Goal: Obtain resource: Obtain resource

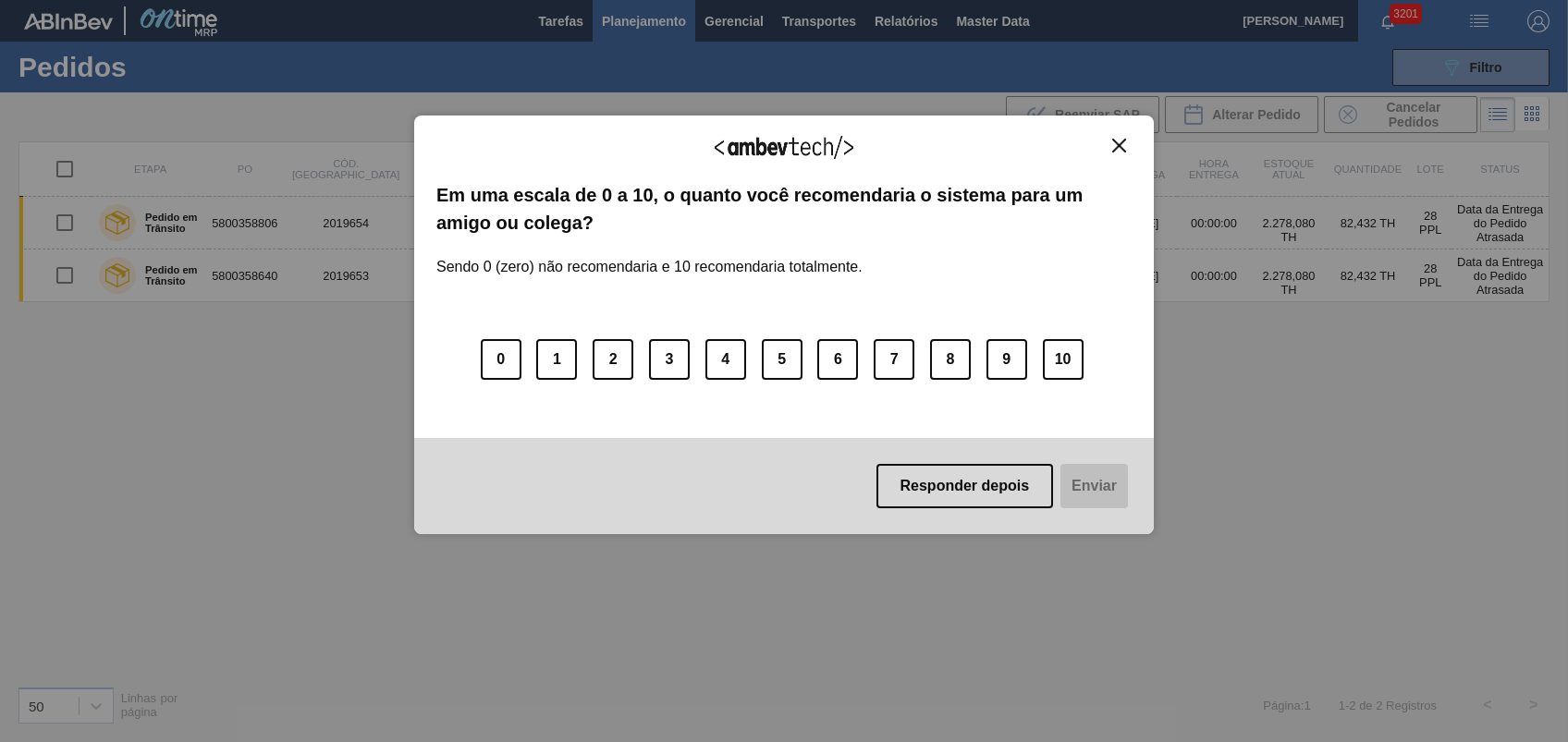
click at [1110, 149] on button "Close" at bounding box center [1119, 145] width 25 height 16
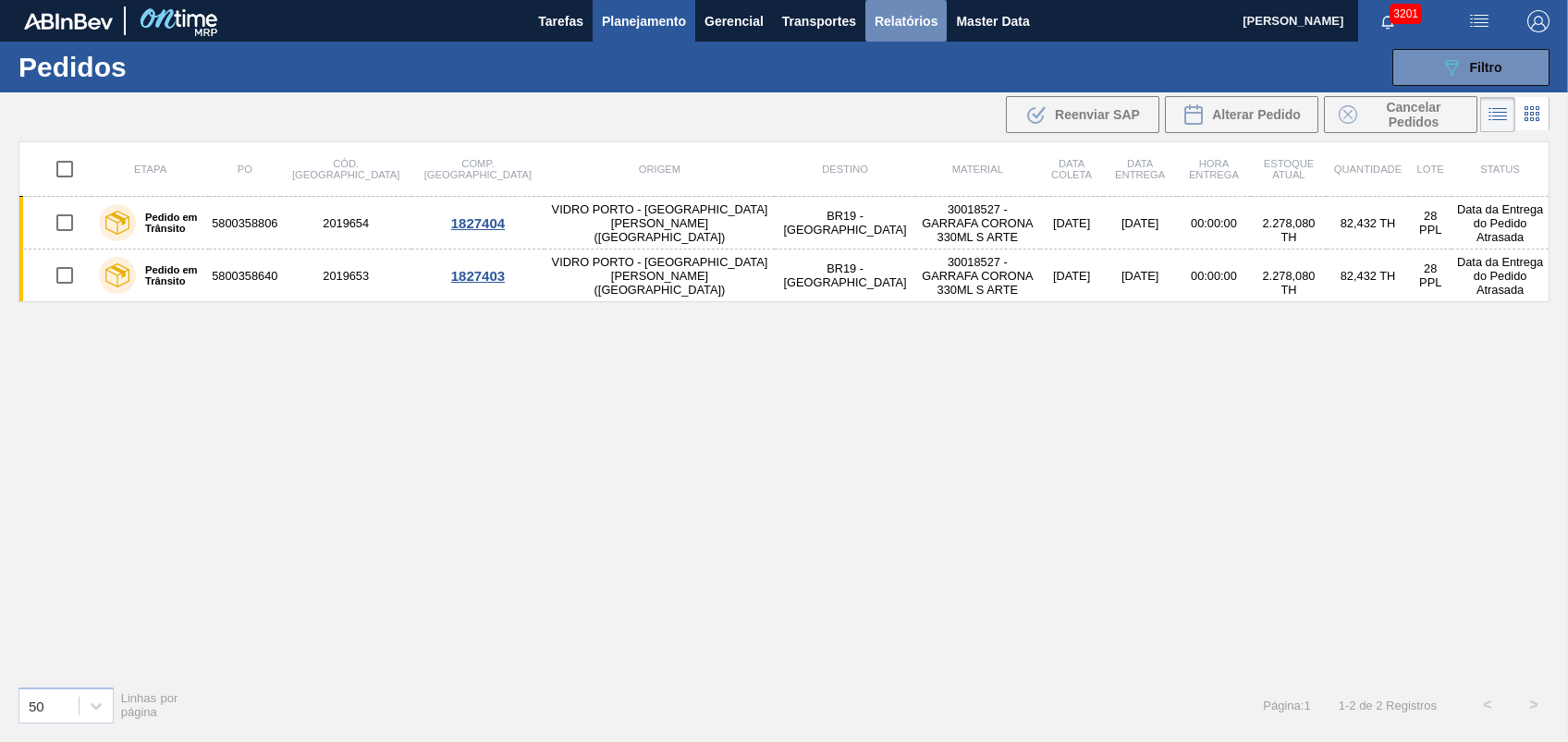
click at [910, 24] on span "Relatórios" at bounding box center [906, 21] width 63 height 22
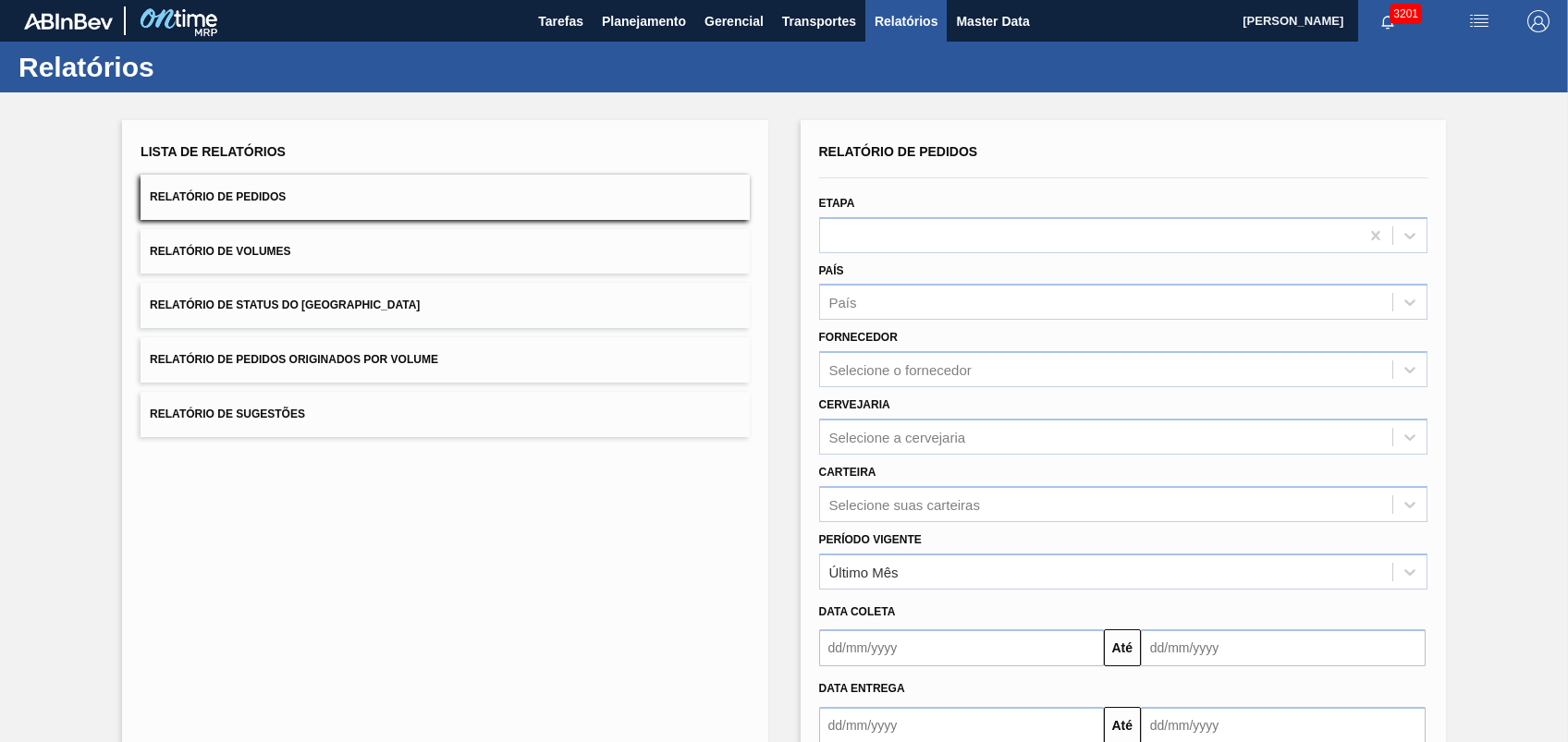
click at [272, 332] on div "Lista de Relatórios Relatório de Pedidos Relatório de Volumes Relatório de Stat…" at bounding box center [444, 288] width 608 height 299
click at [290, 362] on span "Relatório de Pedidos Originados por Volume" at bounding box center [294, 359] width 289 height 13
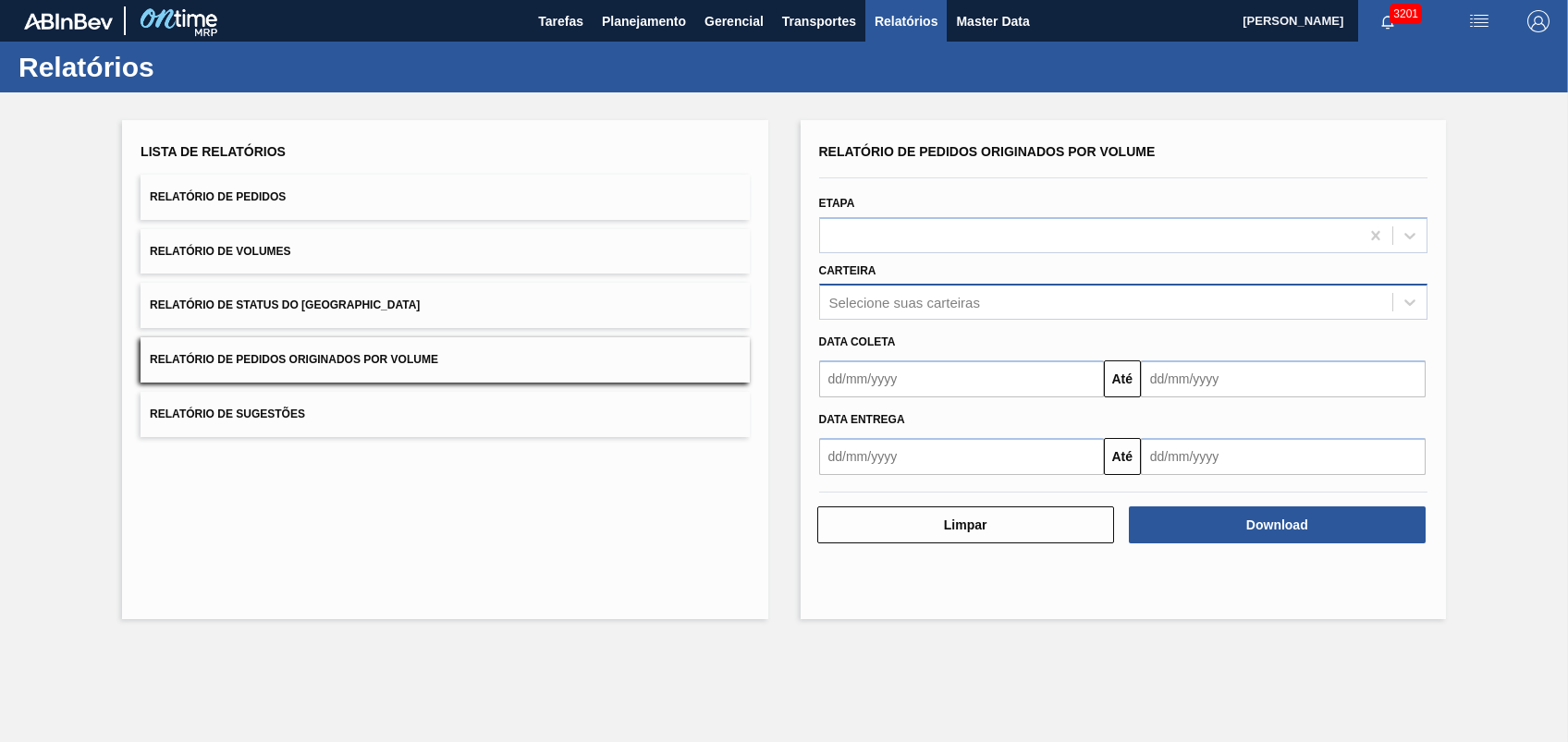
click at [939, 296] on div "Selecione suas carteiras" at bounding box center [904, 303] width 150 height 16
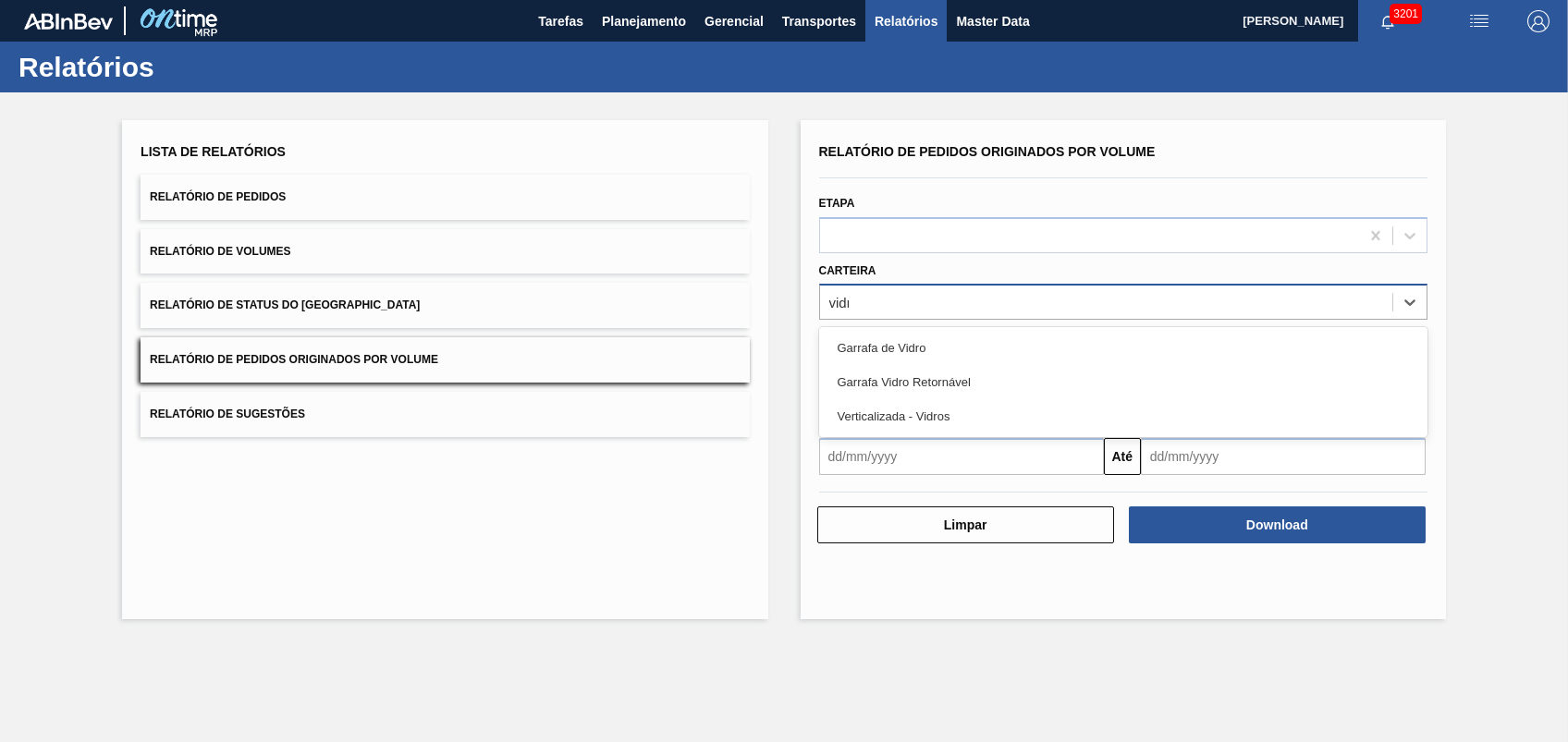
type input "vidro"
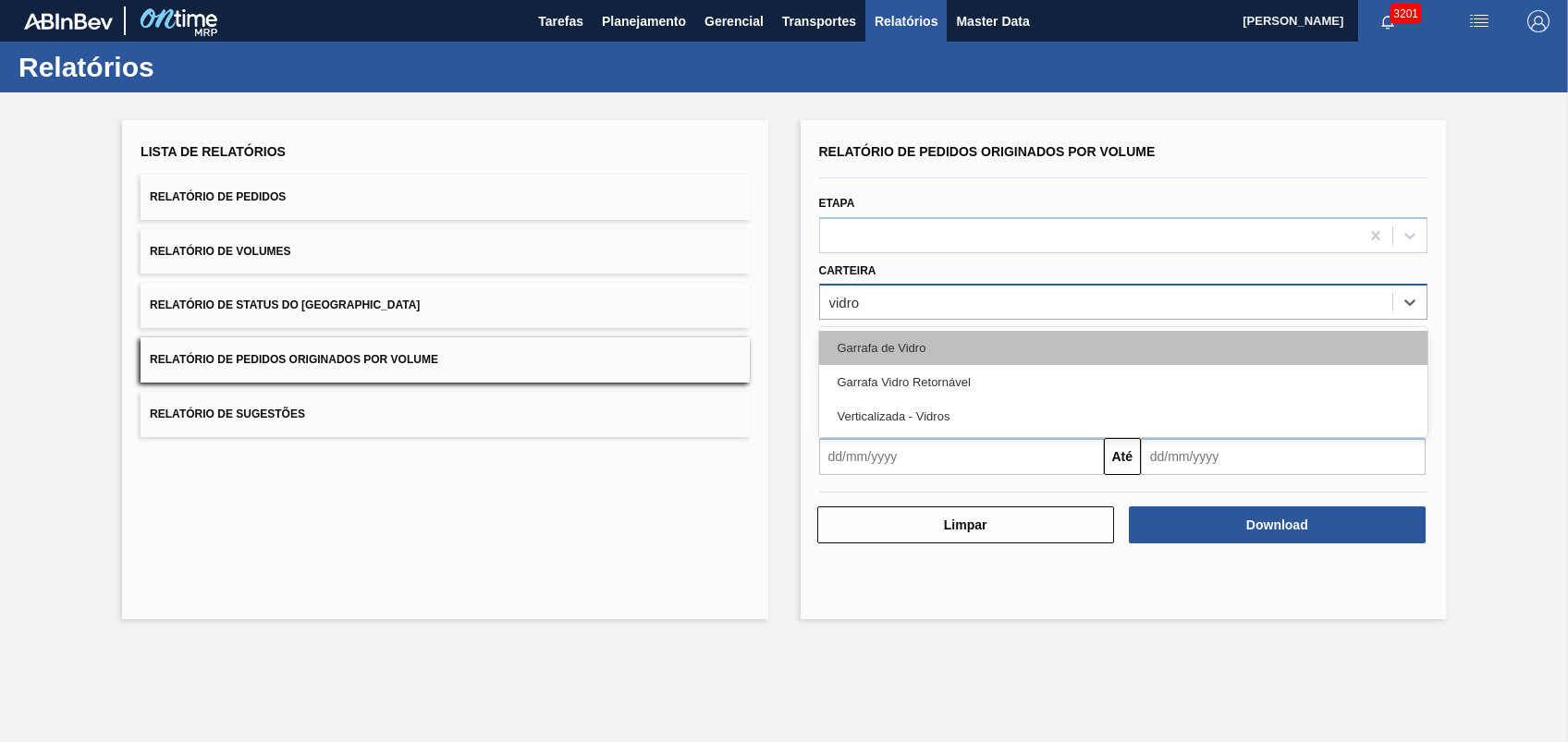
click at [986, 350] on div "Garrafa de Vidro" at bounding box center [1123, 348] width 608 height 35
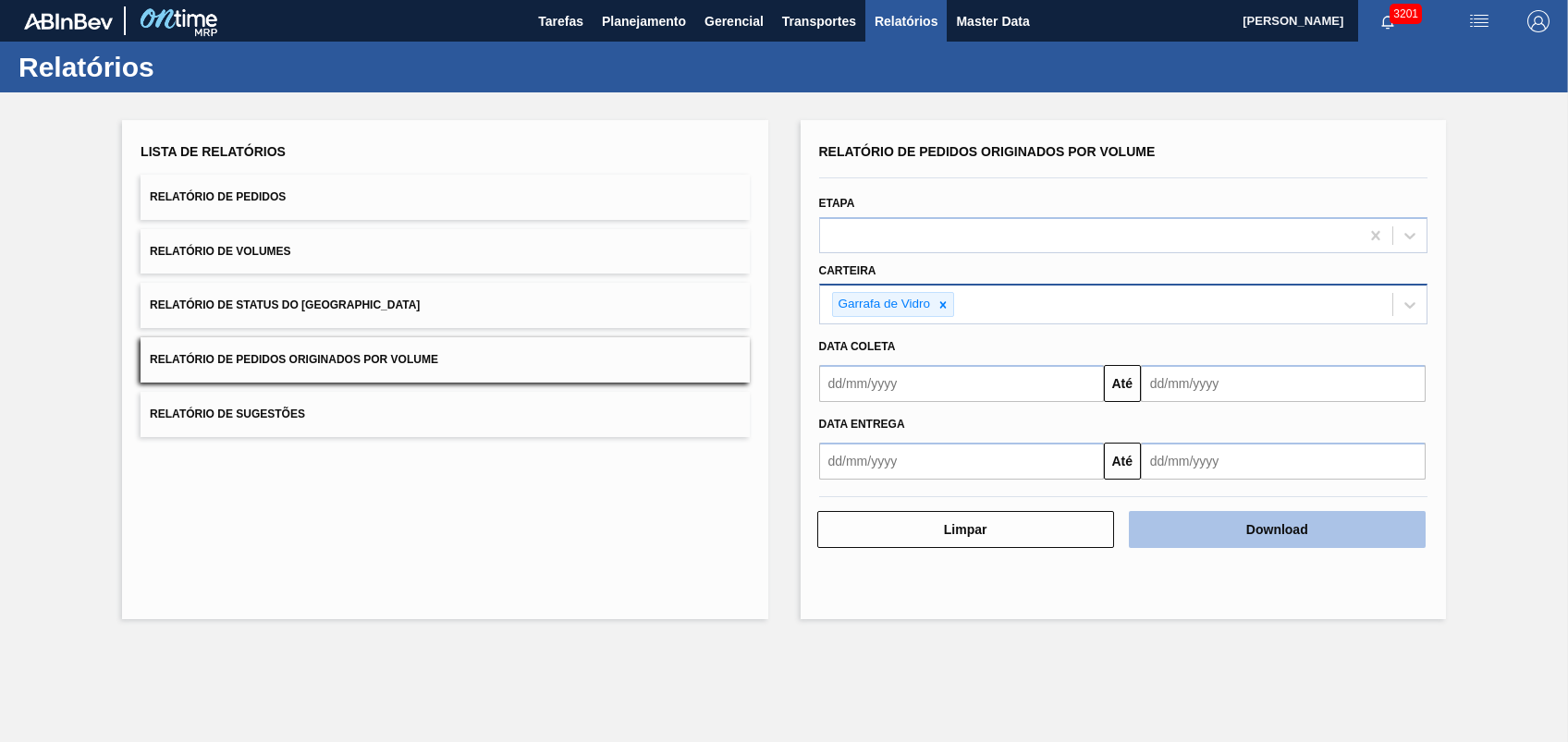
click at [1228, 530] on button "Download" at bounding box center [1277, 529] width 297 height 37
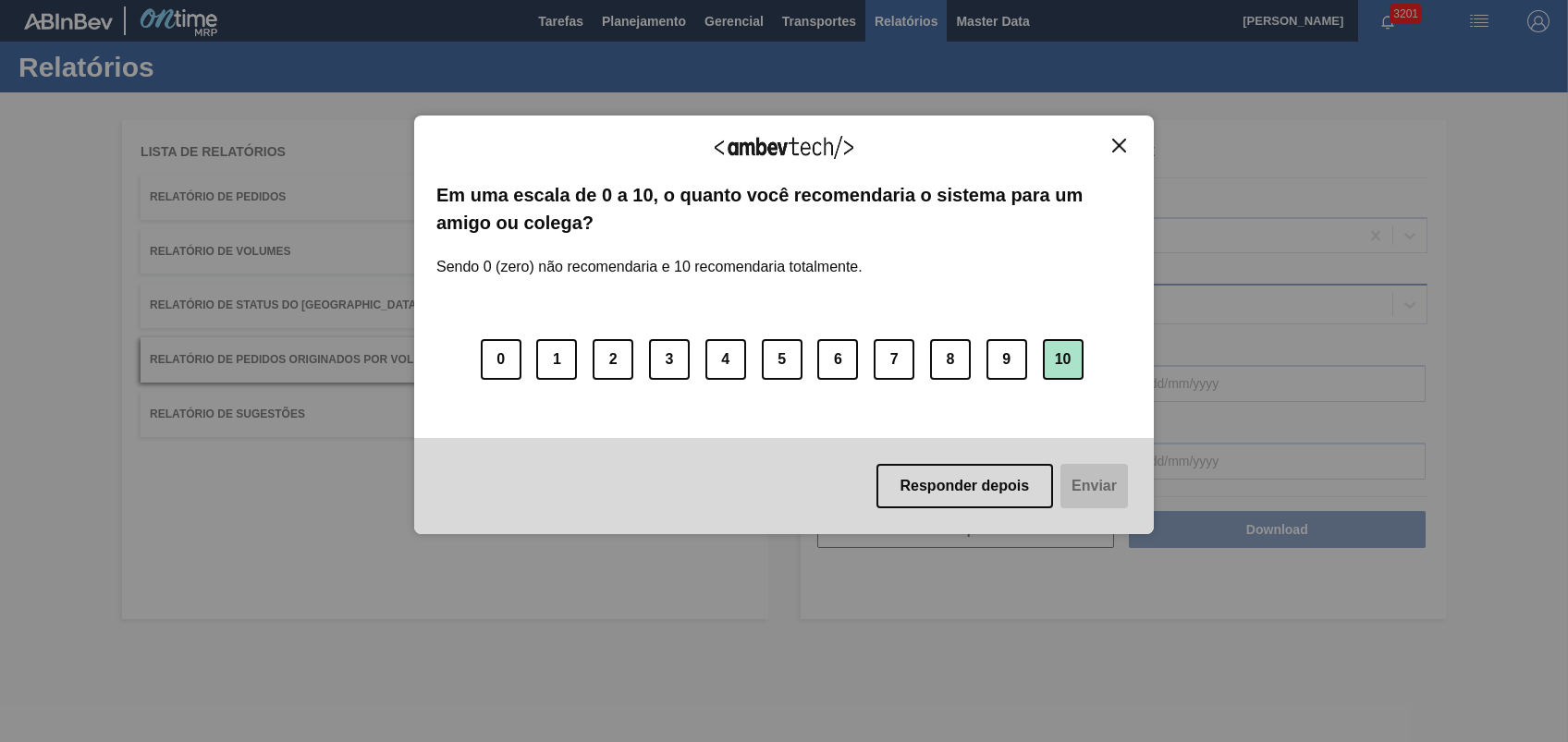
click at [1060, 362] on button "10" at bounding box center [1062, 359] width 41 height 41
click at [1077, 480] on button "Enviar" at bounding box center [1092, 486] width 71 height 45
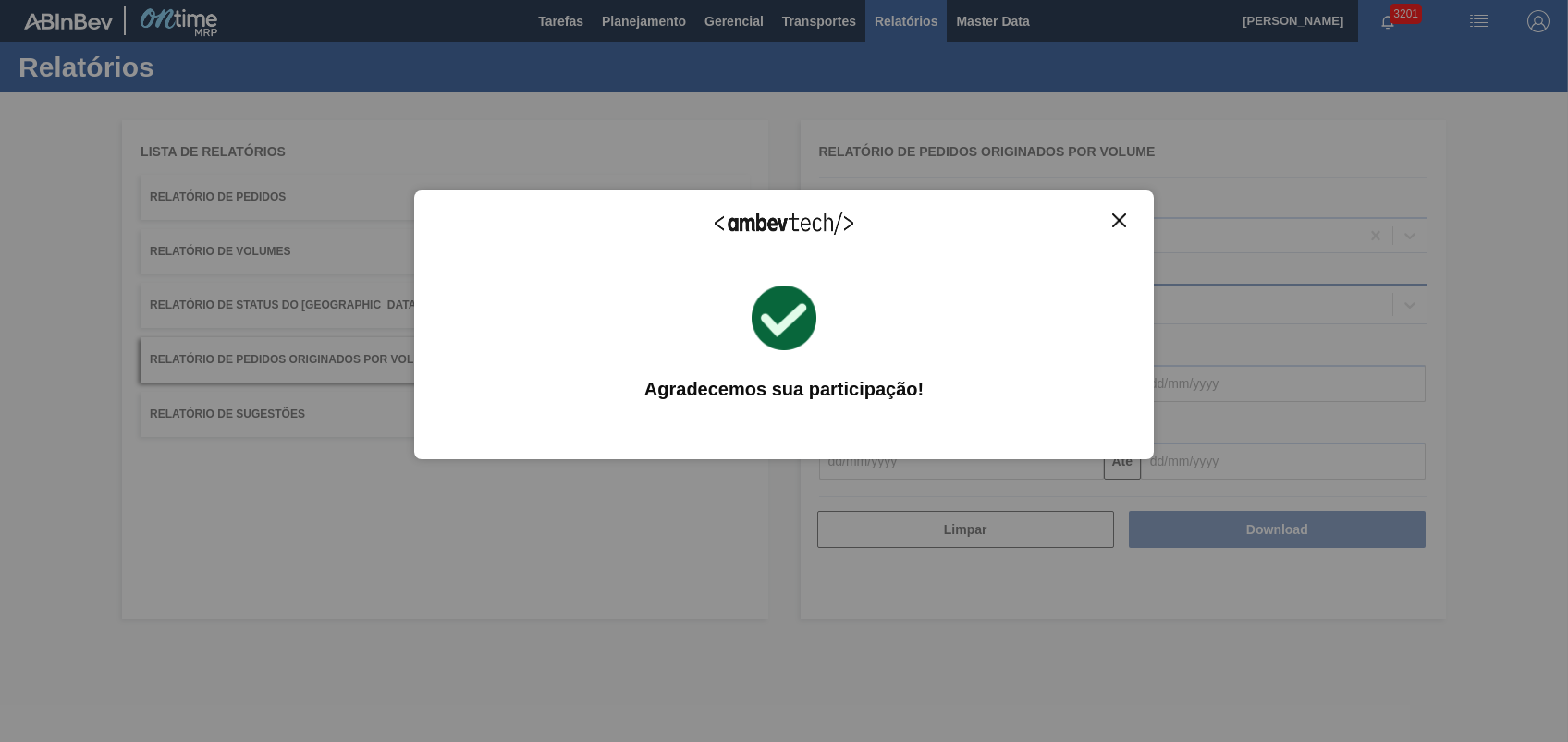
click at [1115, 236] on div "Agradecemos seu feedback!" at bounding box center [784, 234] width 695 height 44
click at [1118, 230] on div "Agradecemos seu feedback!" at bounding box center [784, 234] width 695 height 44
click at [1118, 225] on img "Close" at bounding box center [1119, 221] width 14 height 14
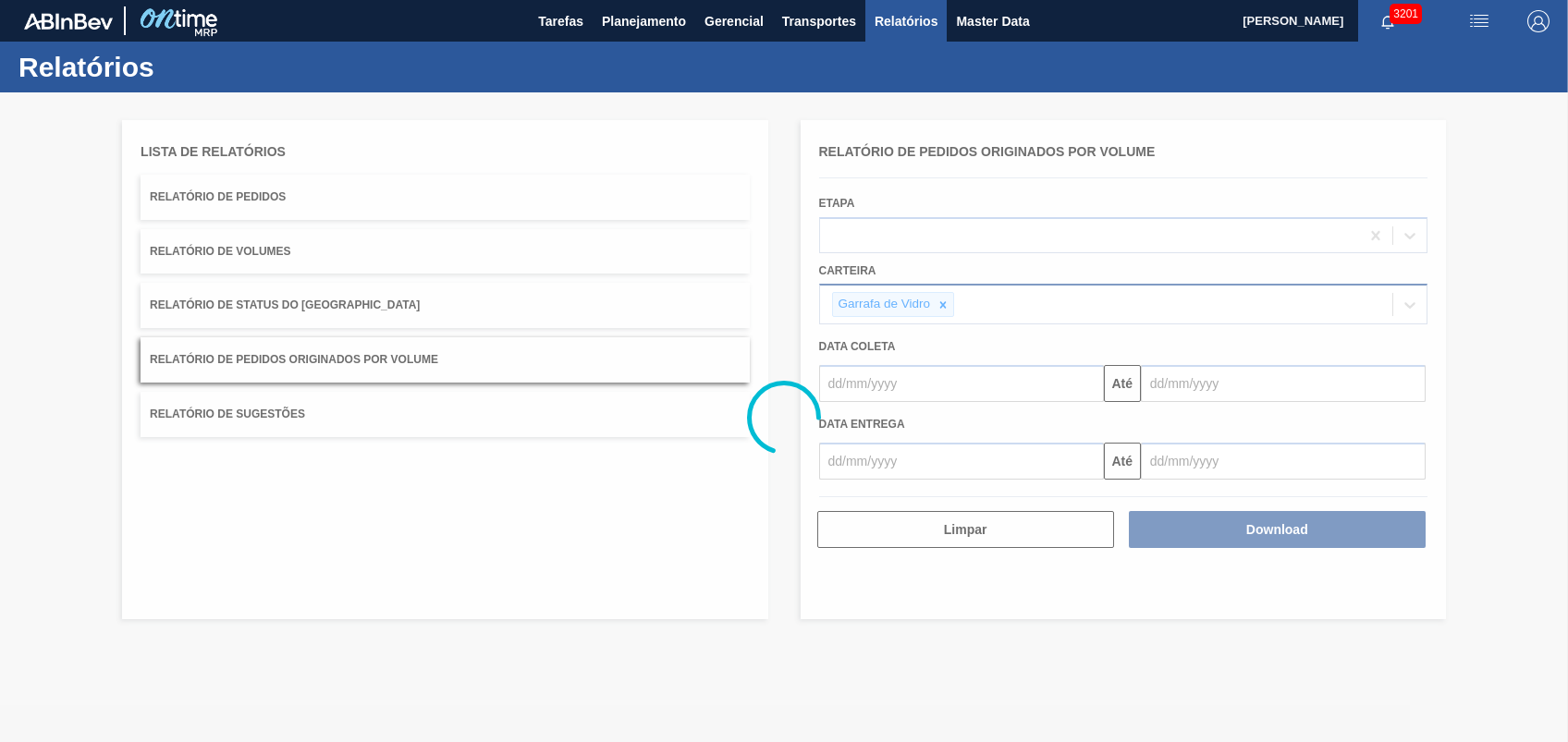
click at [1120, 220] on div at bounding box center [784, 417] width 1568 height 650
click at [1116, 214] on div at bounding box center [784, 417] width 1568 height 650
click at [1116, 230] on div at bounding box center [784, 417] width 1568 height 650
click at [1116, 229] on div at bounding box center [784, 417] width 1568 height 650
click at [1116, 220] on div at bounding box center [784, 417] width 1568 height 650
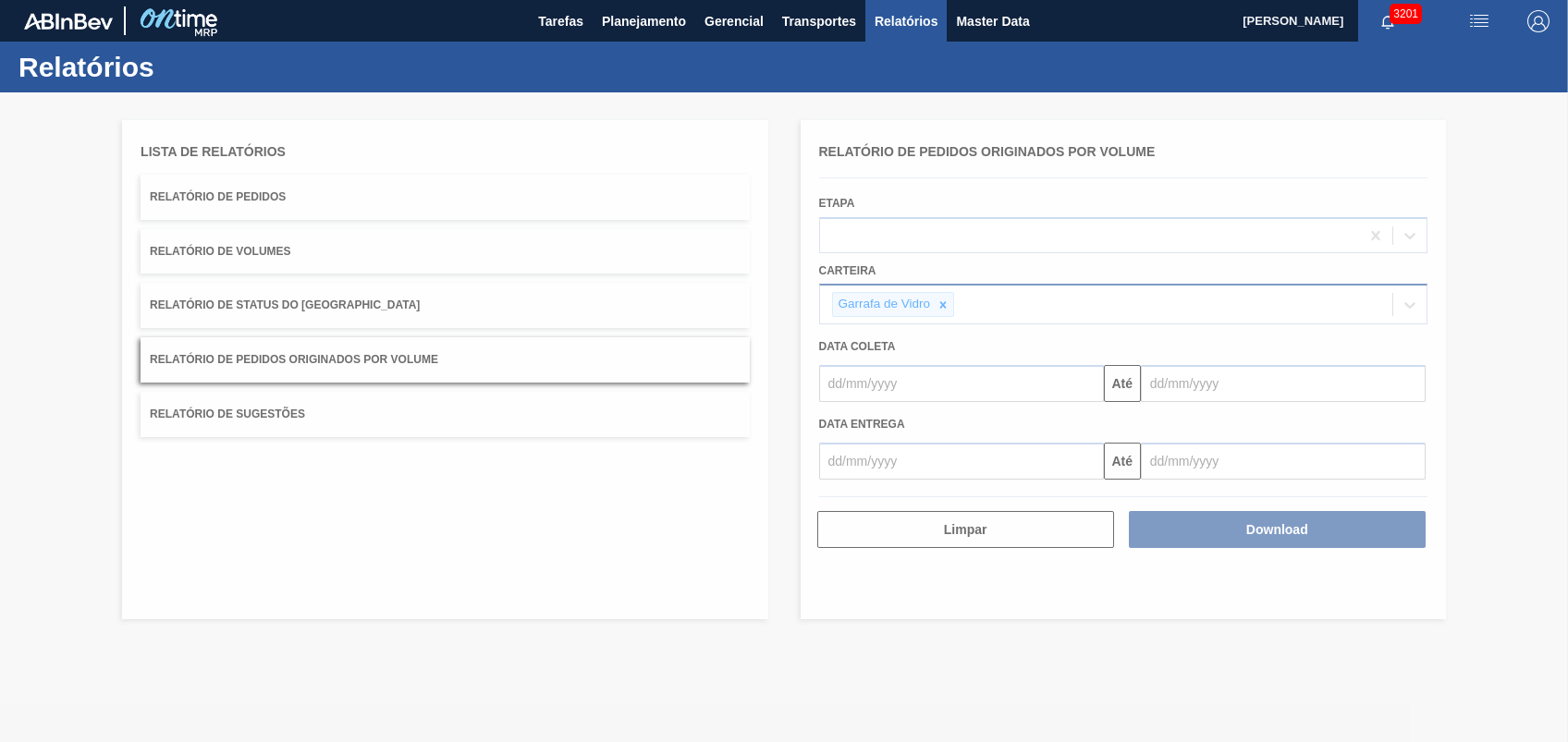
click at [1116, 220] on div at bounding box center [784, 417] width 1568 height 650
drag, startPoint x: 1119, startPoint y: 219, endPoint x: 1135, endPoint y: 219, distance: 16.0
click at [1128, 219] on div at bounding box center [784, 417] width 1568 height 650
click at [1135, 219] on div at bounding box center [784, 417] width 1568 height 650
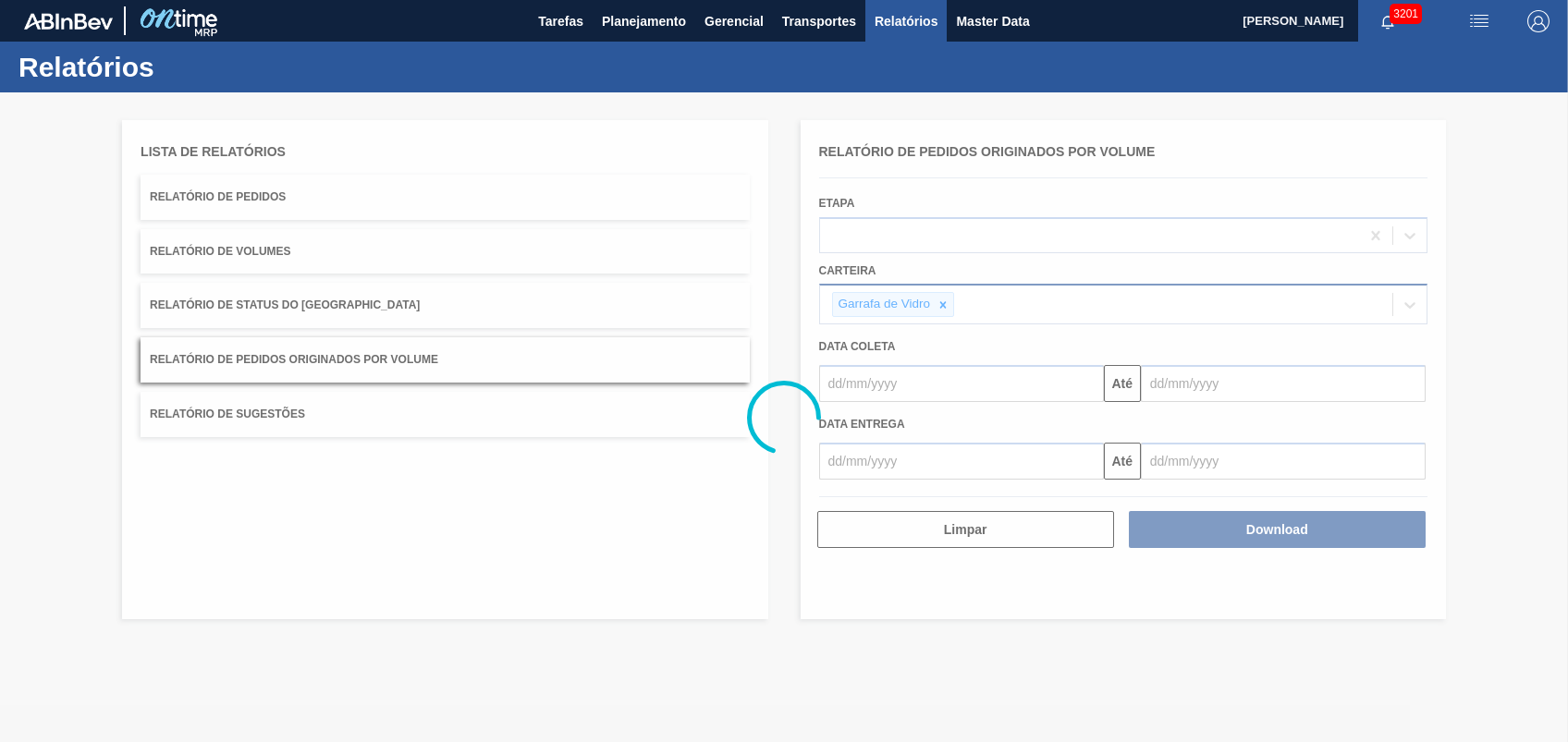
click at [1094, 218] on div at bounding box center [784, 417] width 1568 height 650
click at [1073, 208] on div at bounding box center [784, 417] width 1568 height 650
click at [1102, 205] on div at bounding box center [784, 417] width 1568 height 650
click at [1097, 213] on div at bounding box center [784, 417] width 1568 height 650
click at [1121, 216] on div at bounding box center [784, 417] width 1568 height 650
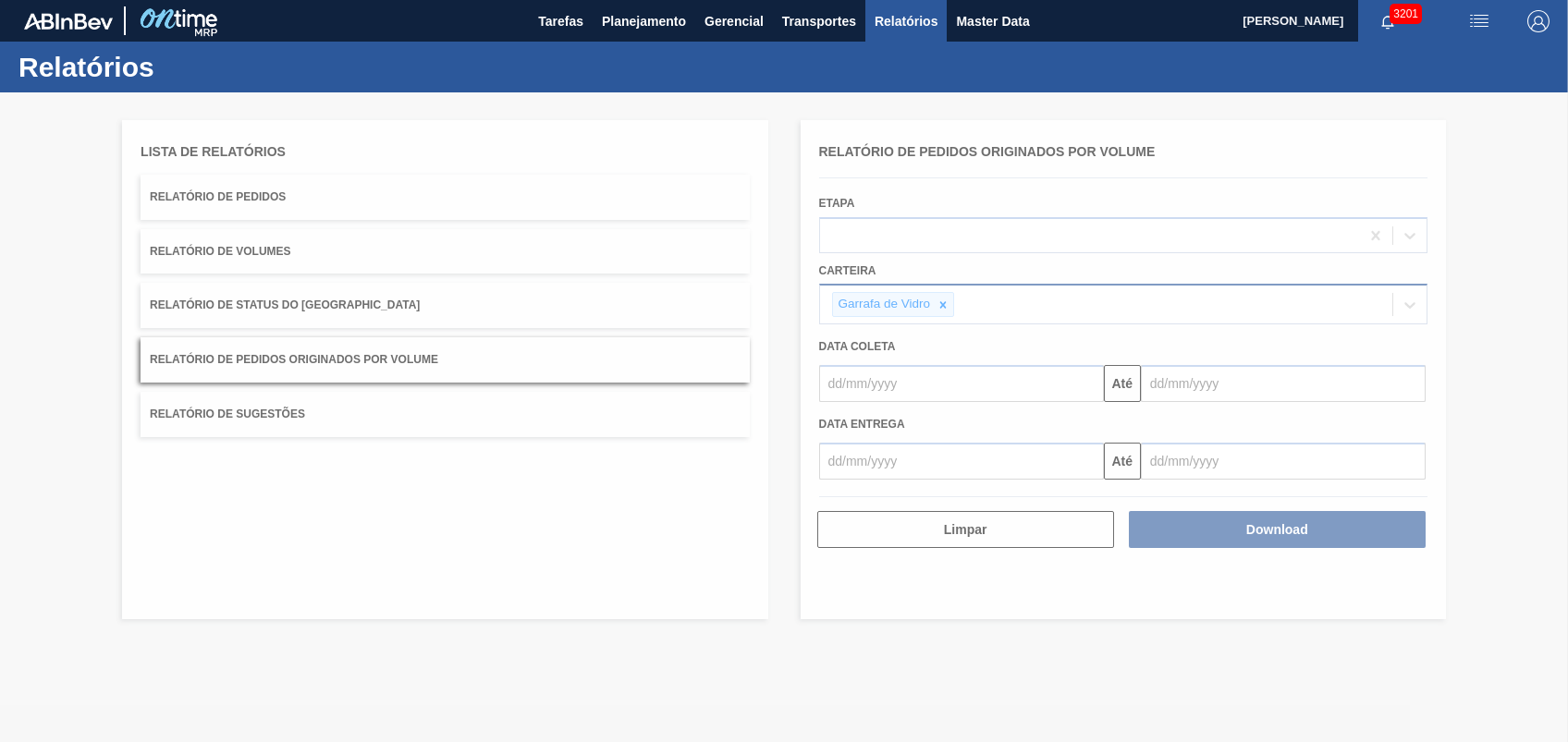
drag, startPoint x: 1116, startPoint y: 216, endPoint x: 280, endPoint y: 16, distance: 859.6
click at [1110, 216] on div at bounding box center [784, 417] width 1568 height 650
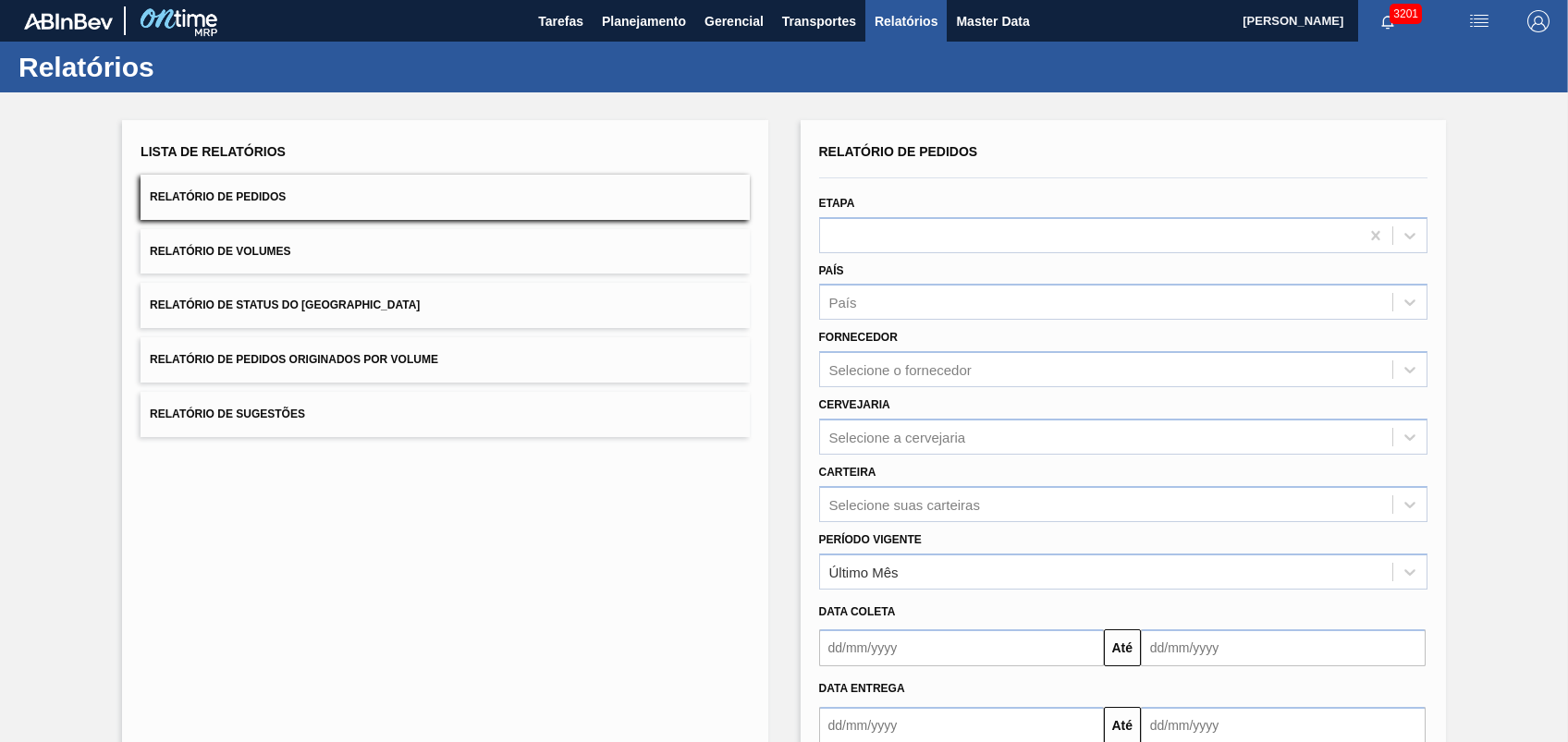
click at [348, 354] on span "Relatório de Pedidos Originados por Volume" at bounding box center [294, 359] width 289 height 13
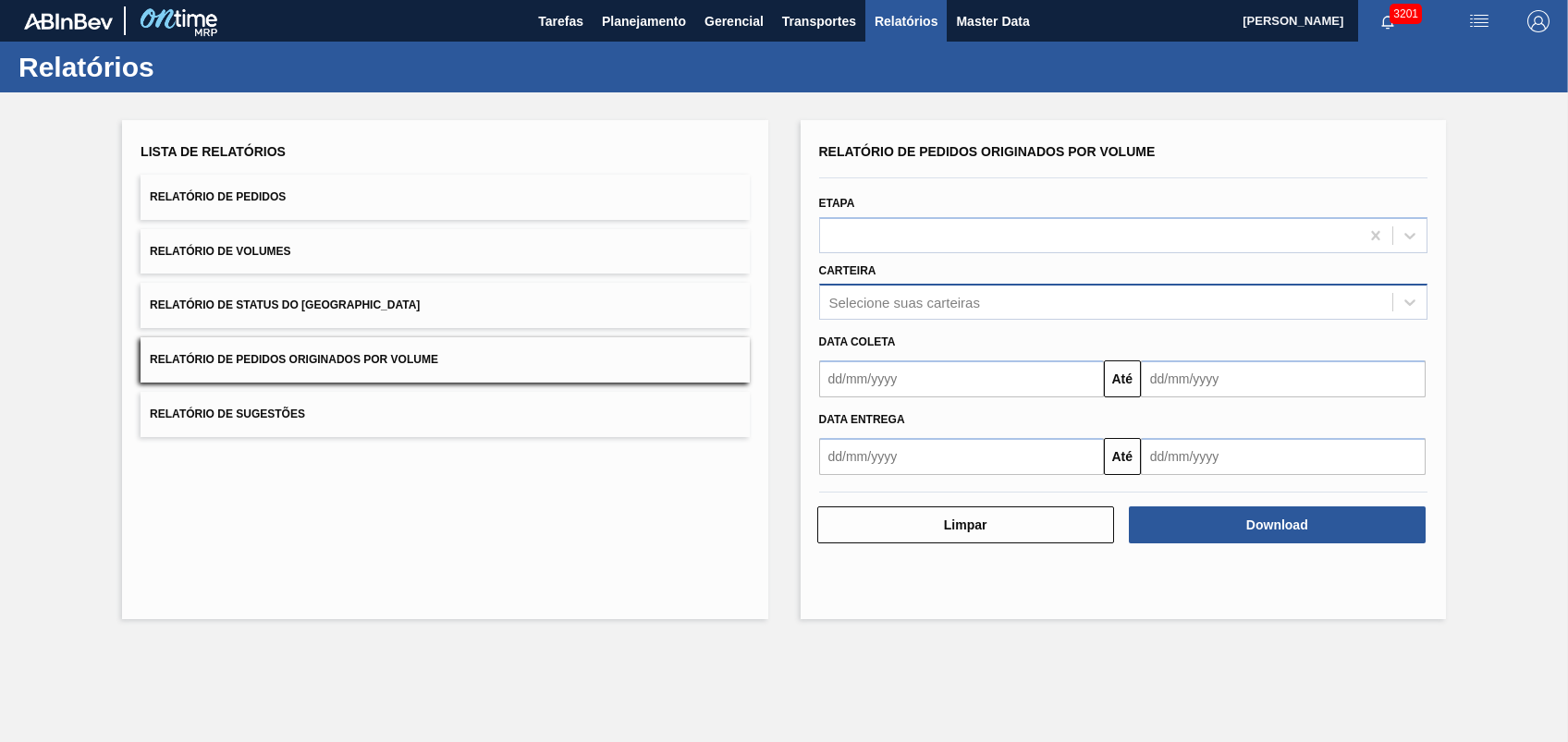
click at [968, 302] on div "Selecione suas carteiras" at bounding box center [904, 303] width 150 height 16
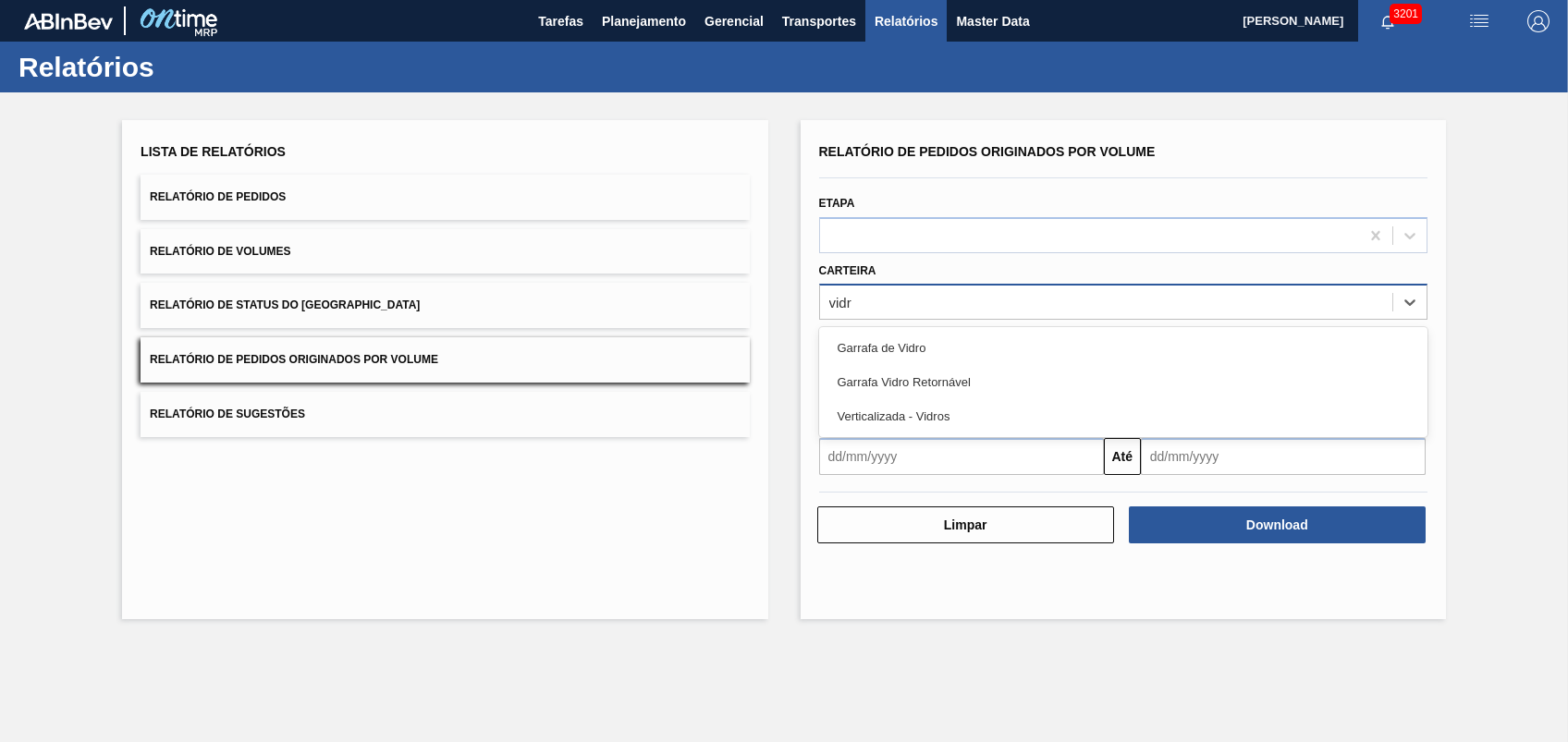
type input "vidro"
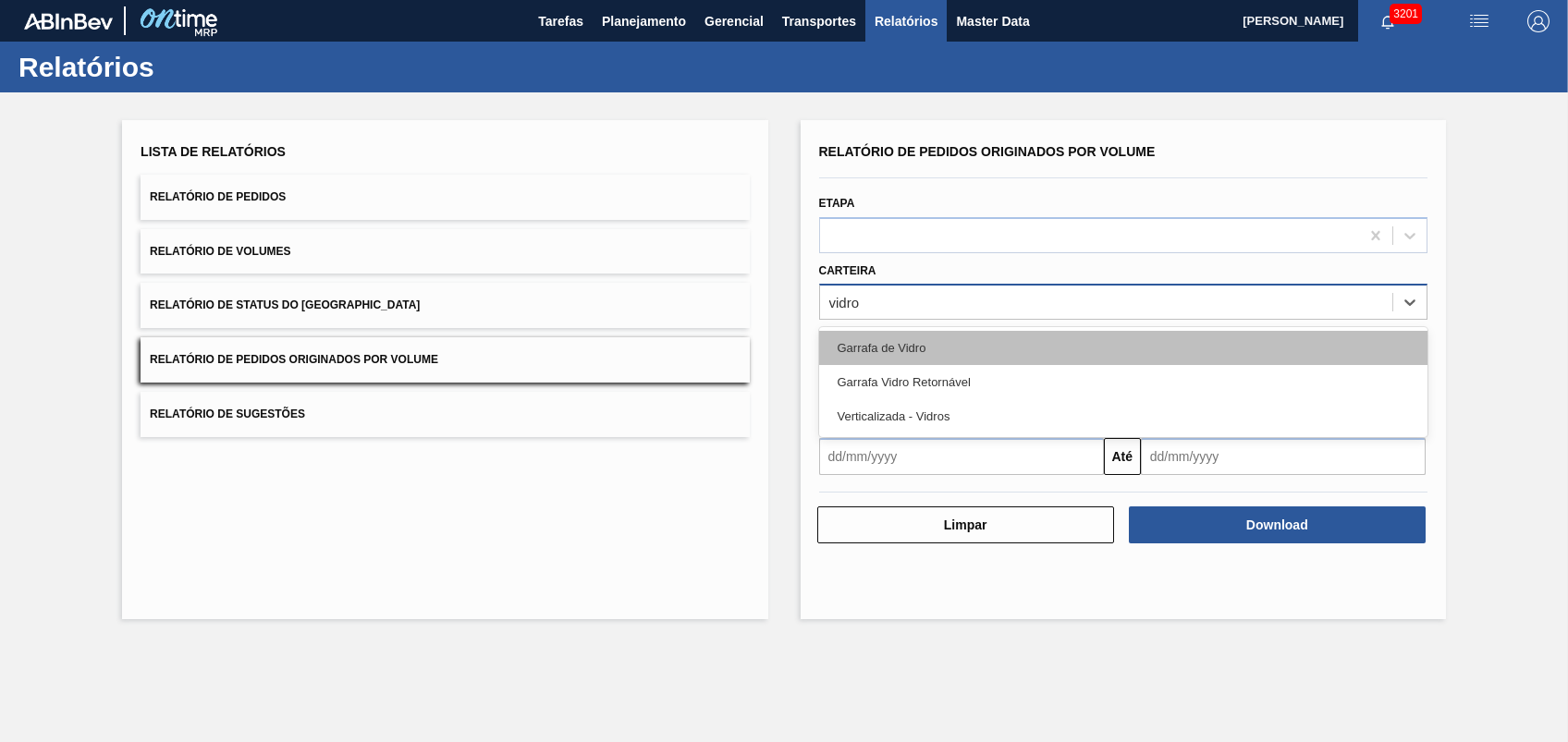
click at [954, 356] on div "Garrafa de Vidro" at bounding box center [1123, 348] width 608 height 35
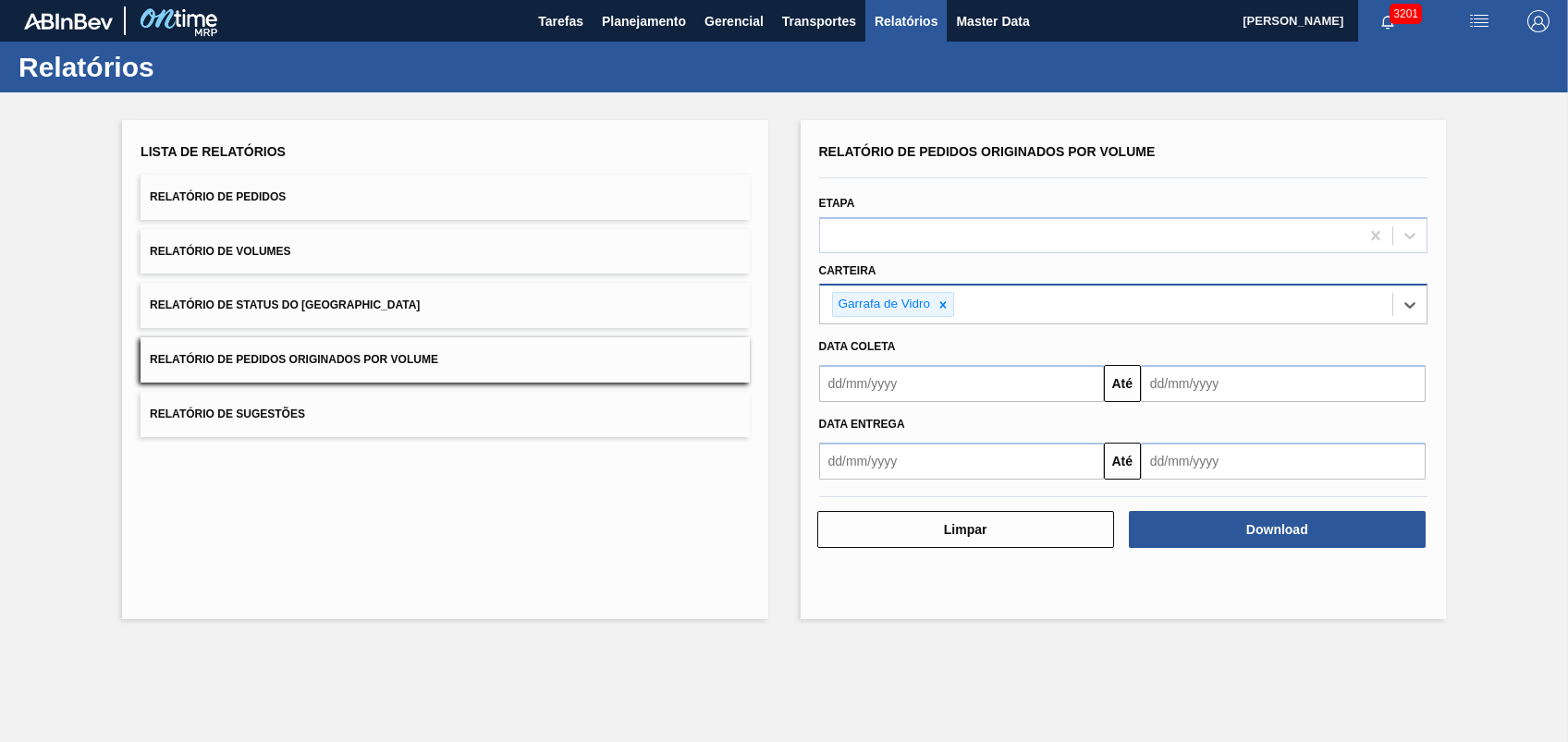
click at [1004, 391] on input "text" at bounding box center [962, 383] width 285 height 37
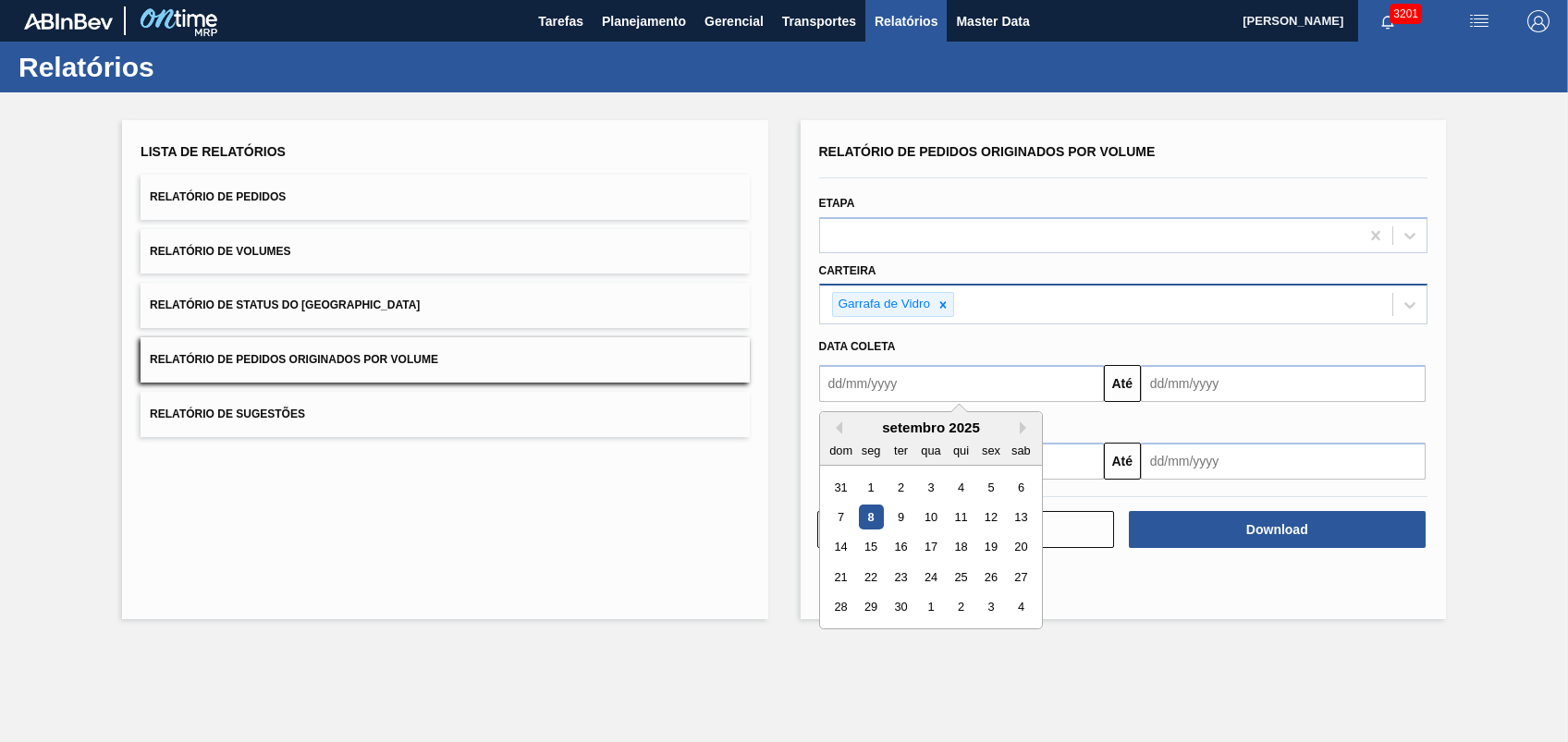
type input "01/08/2025"
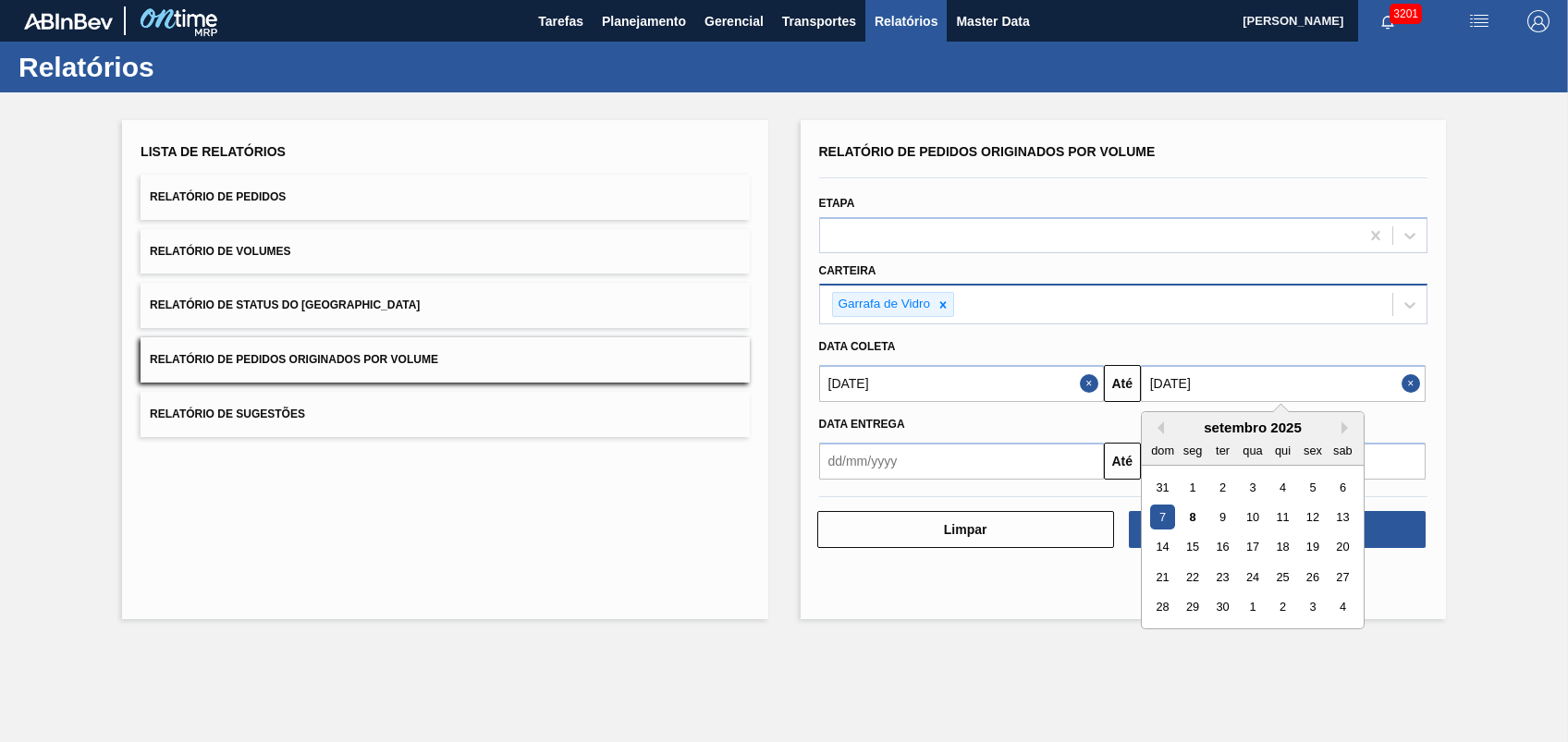
click at [1247, 370] on input "07/09/2025" at bounding box center [1283, 383] width 285 height 37
click at [1216, 512] on div "9" at bounding box center [1222, 516] width 25 height 25
type input "[DATE]"
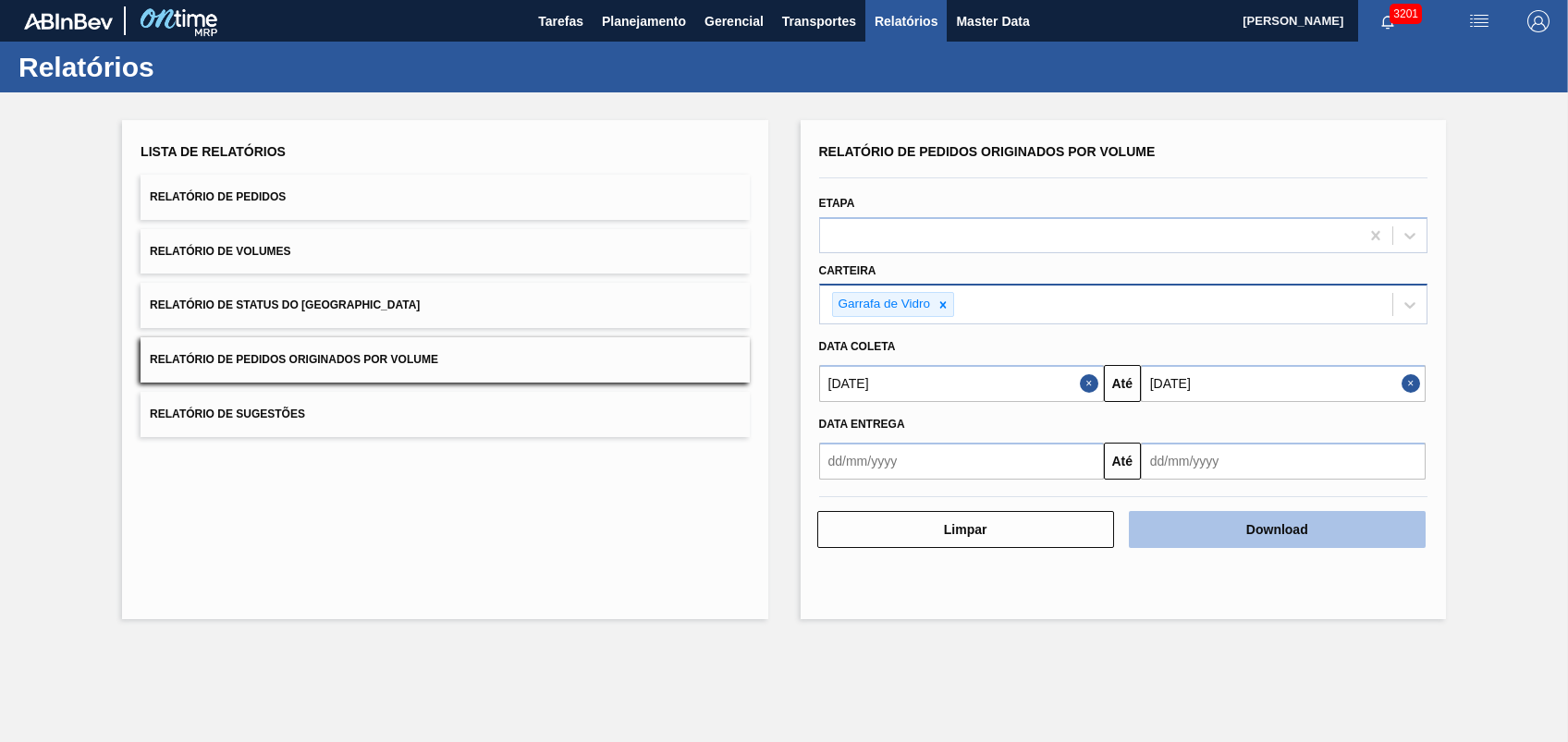
click at [1249, 515] on button "Download" at bounding box center [1277, 529] width 297 height 37
